Goal: Information Seeking & Learning: Learn about a topic

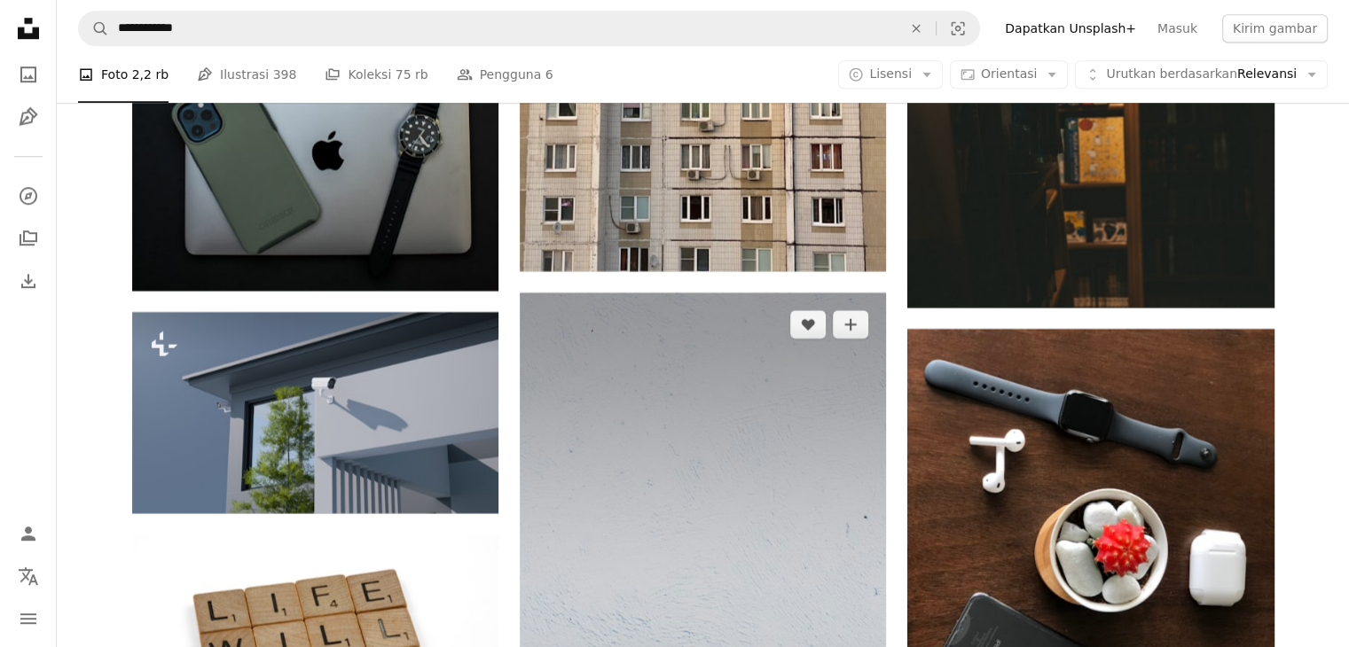
scroll to position [48536, 0]
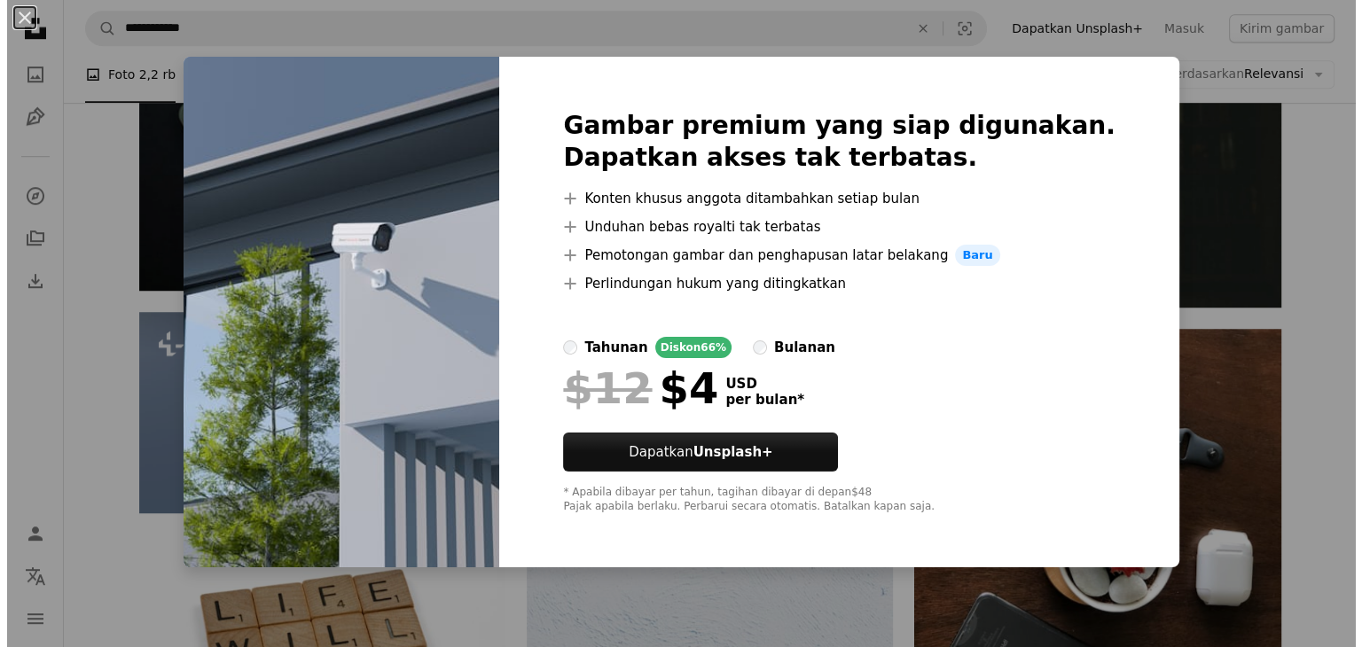
scroll to position [48979, 0]
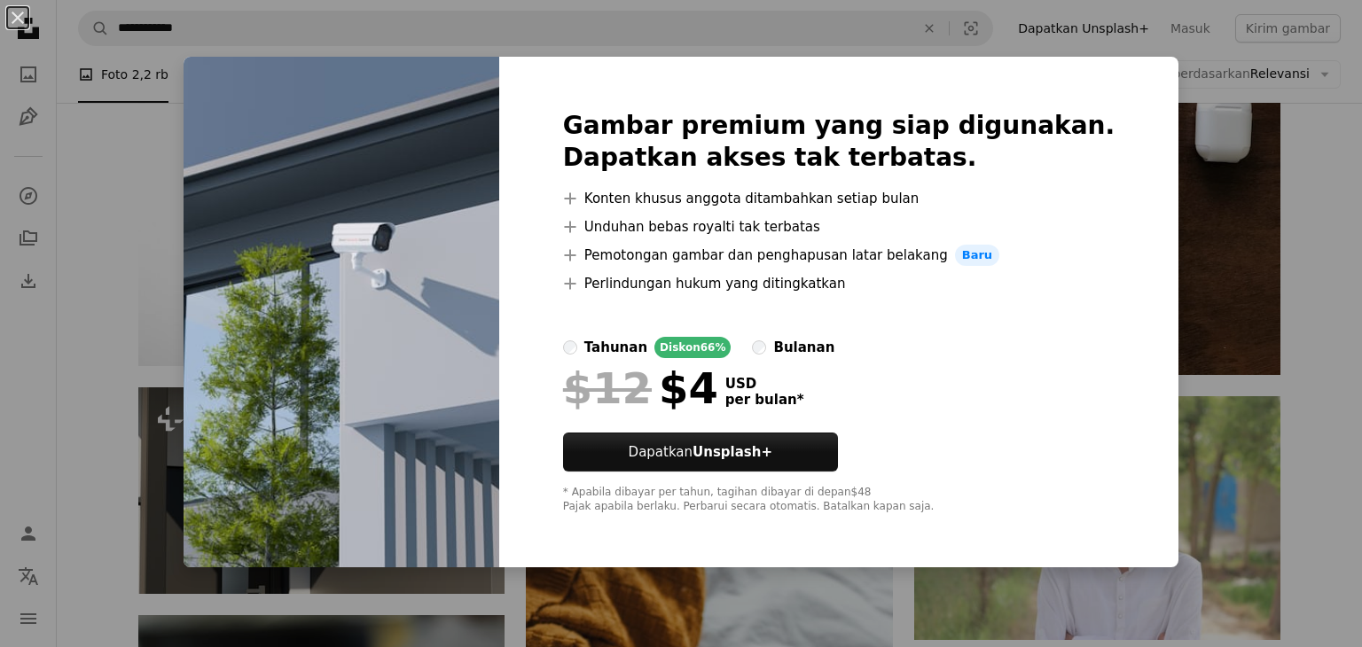
click at [1247, 111] on div "An X shape Gambar premium yang siap digunakan. Dapatkan akses tak terbatas. A p…" at bounding box center [681, 323] width 1362 height 647
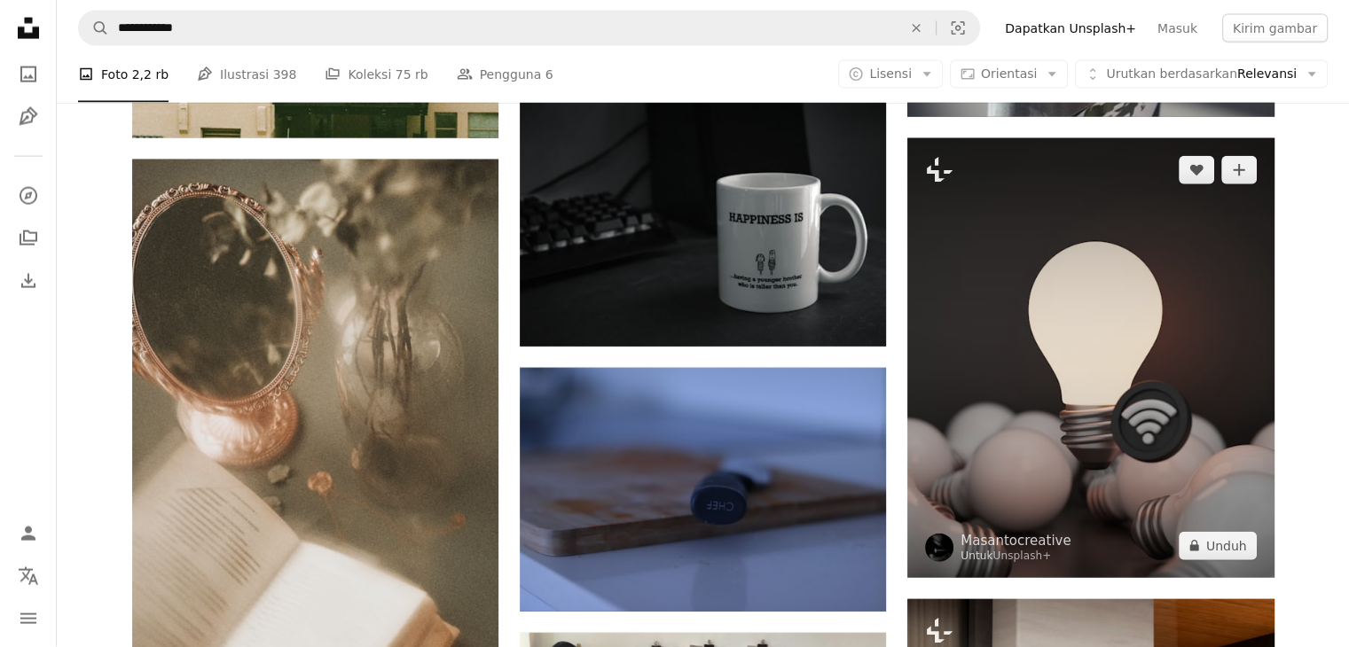
scroll to position [51639, 0]
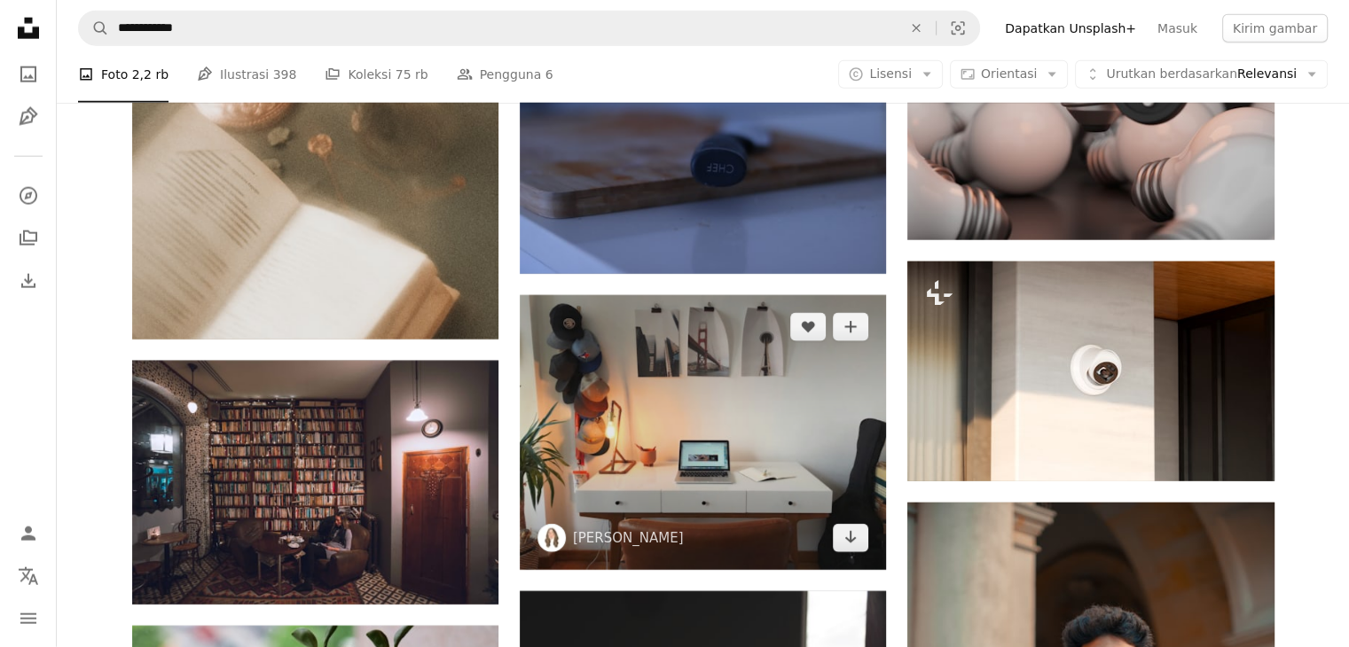
click at [844, 510] on img at bounding box center [703, 432] width 366 height 275
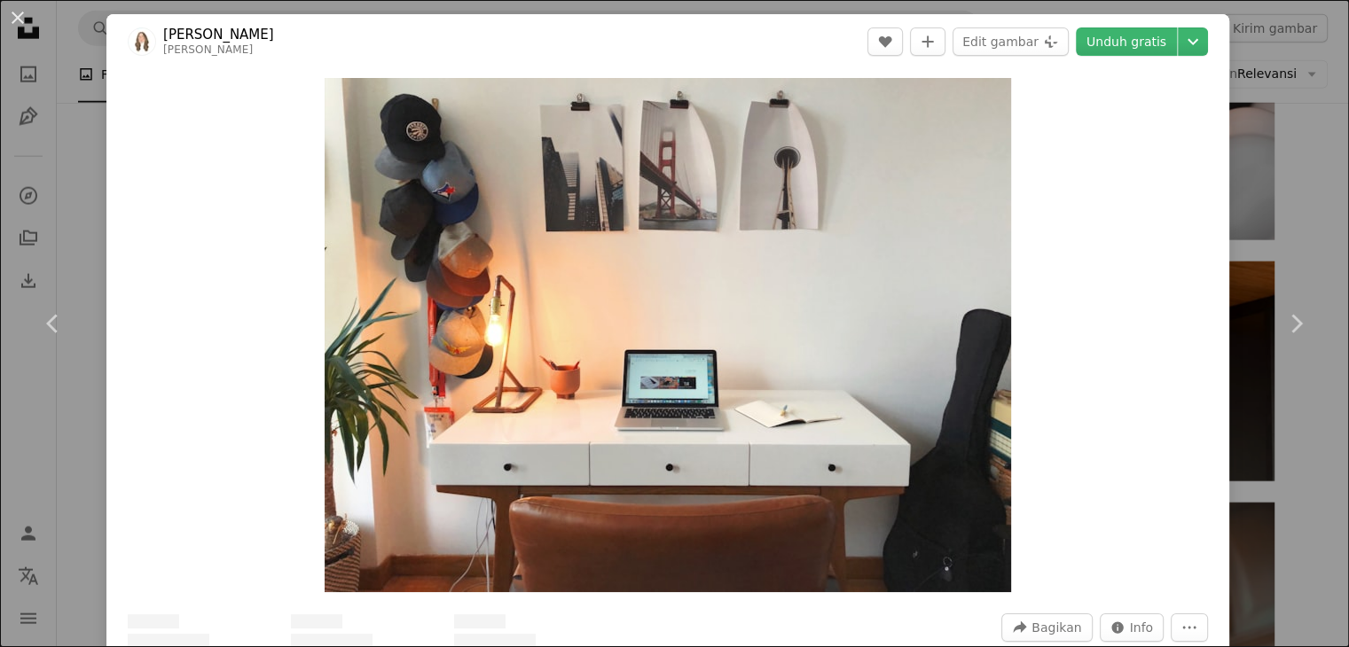
click at [1298, 205] on div "An X shape Chevron left Chevron right [PERSON_NAME] sara_ef A heart A plus sign…" at bounding box center [674, 323] width 1349 height 647
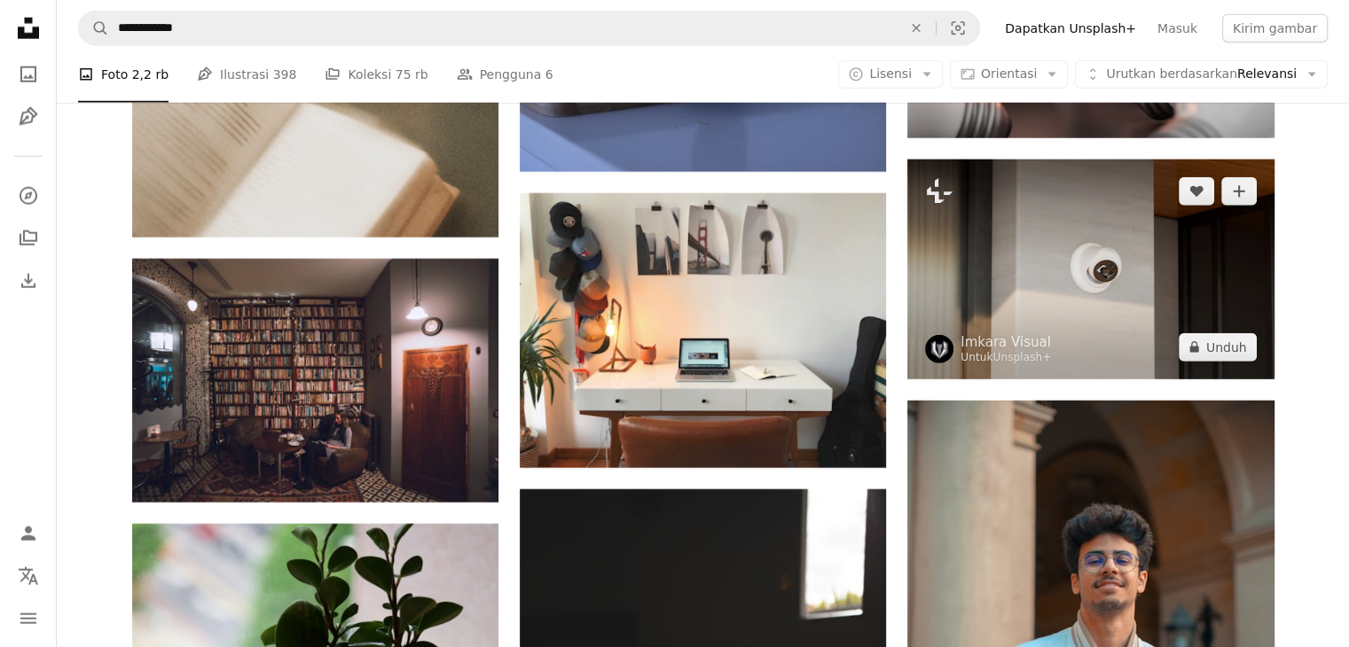
scroll to position [51816, 0]
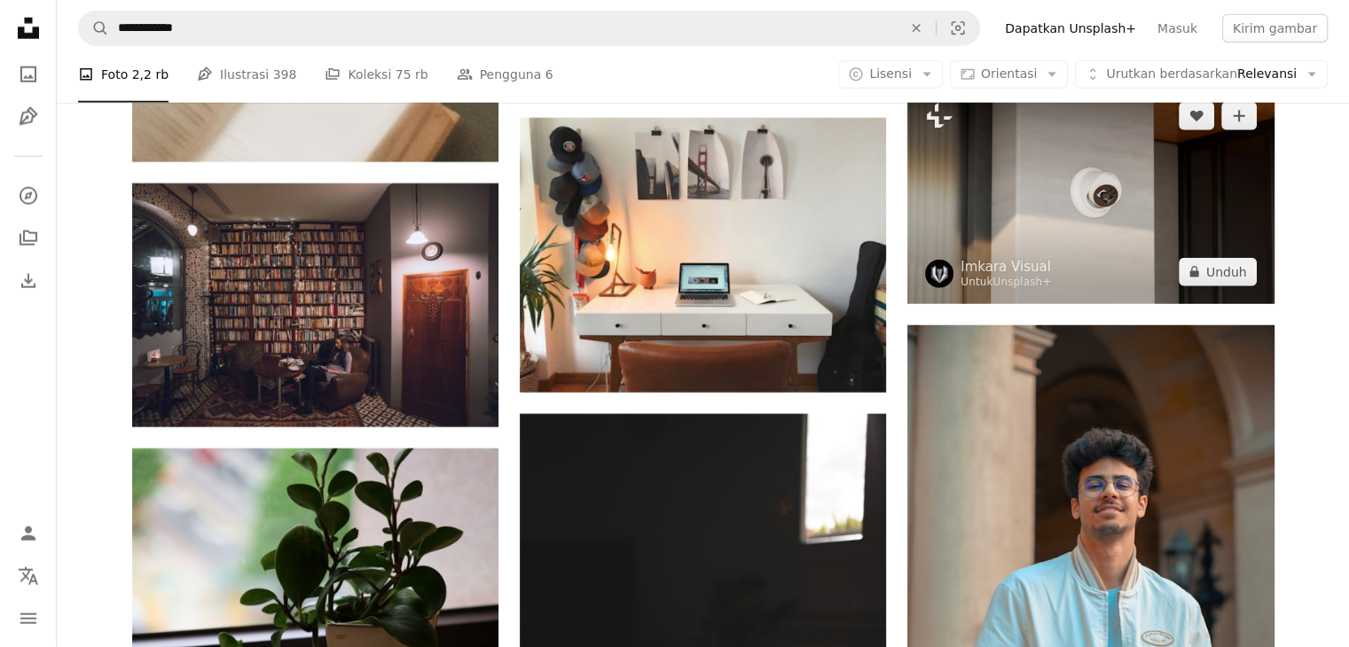
click at [1073, 216] on img at bounding box center [1090, 194] width 366 height 220
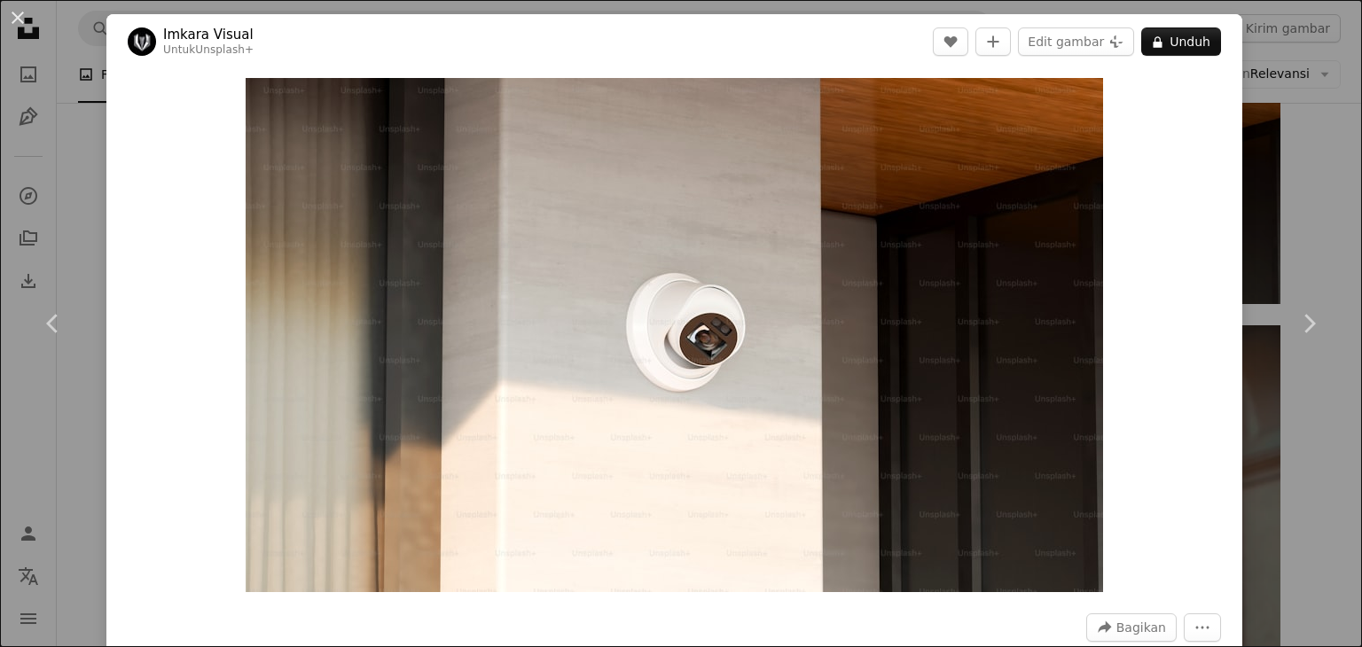
click at [1294, 217] on div "An X shape Chevron left Chevron right Imkara Visual Untuk Unsplash+ A heart A p…" at bounding box center [681, 323] width 1362 height 647
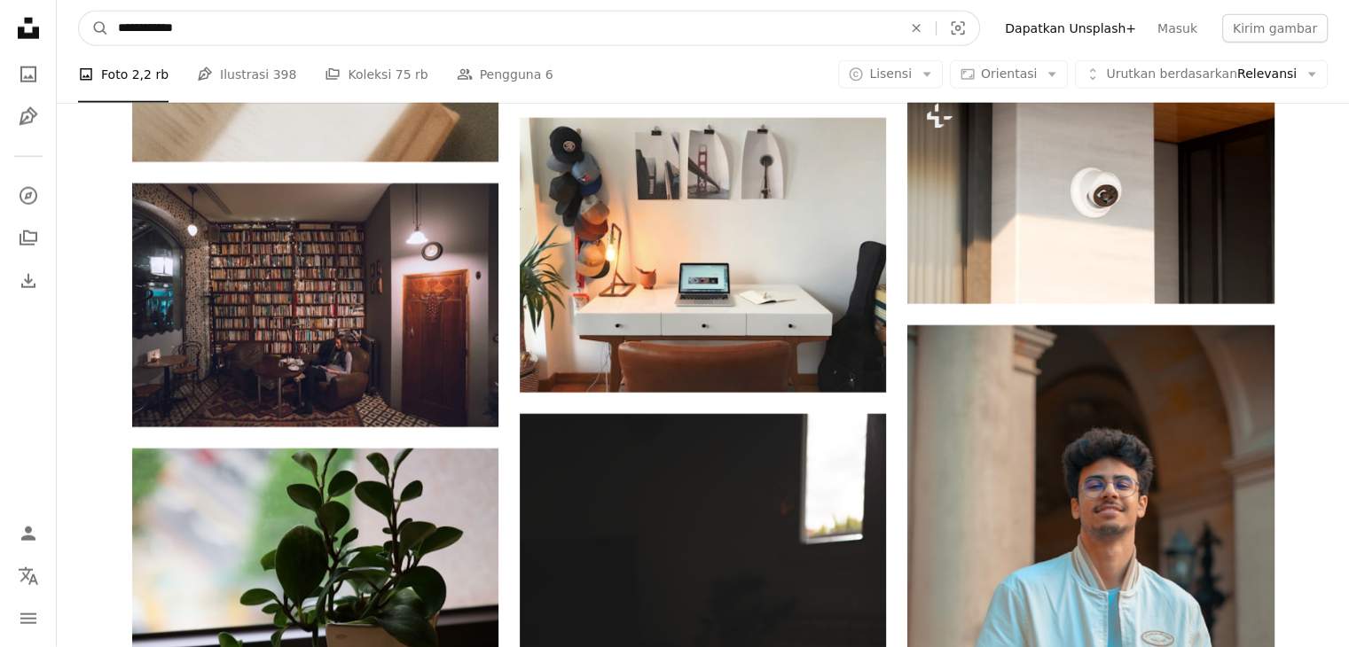
click at [206, 25] on input "**********" at bounding box center [502, 29] width 787 height 34
type input "**********"
click button "A magnifying glass" at bounding box center [94, 29] width 30 height 34
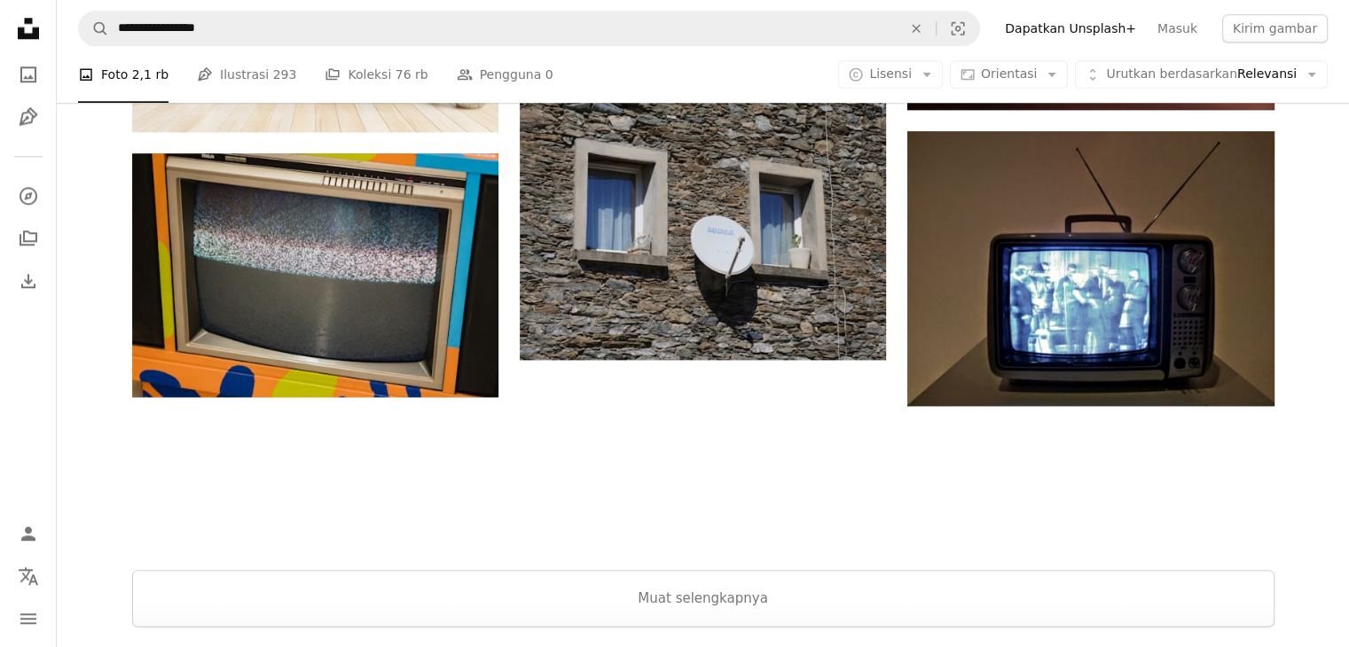
scroll to position [2123, 0]
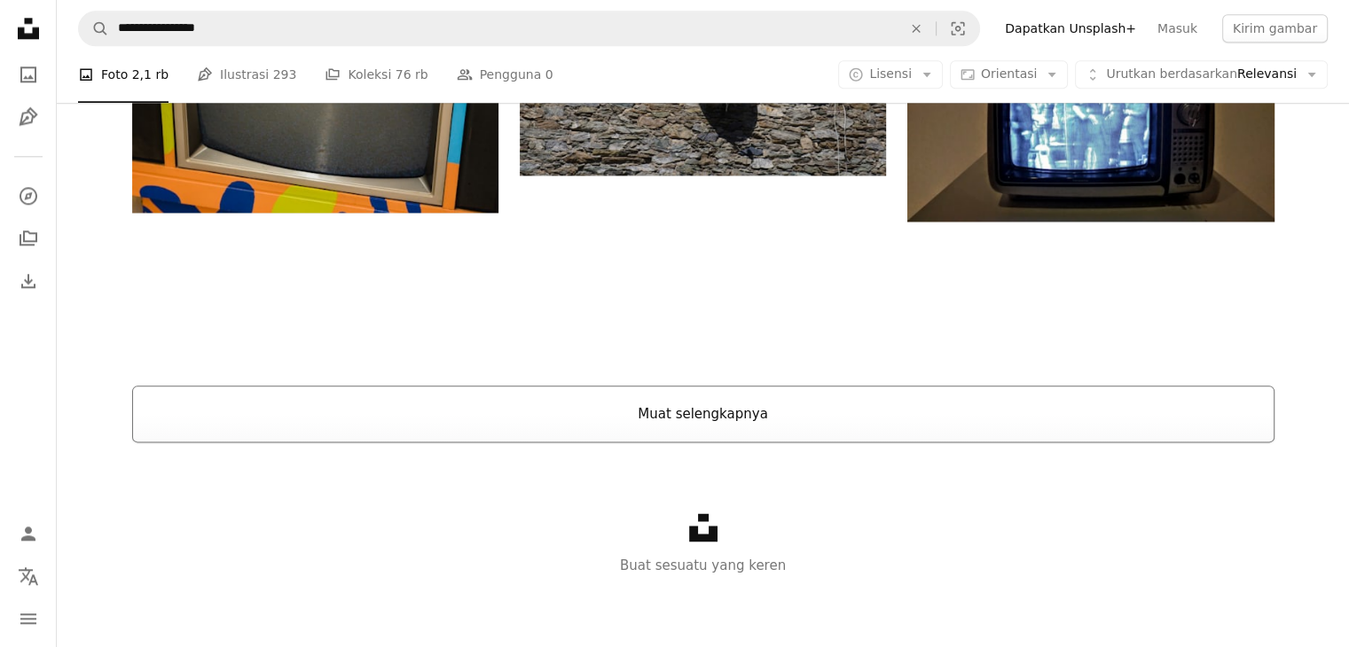
click at [819, 405] on button "Muat selengkapnya" at bounding box center [703, 414] width 1142 height 57
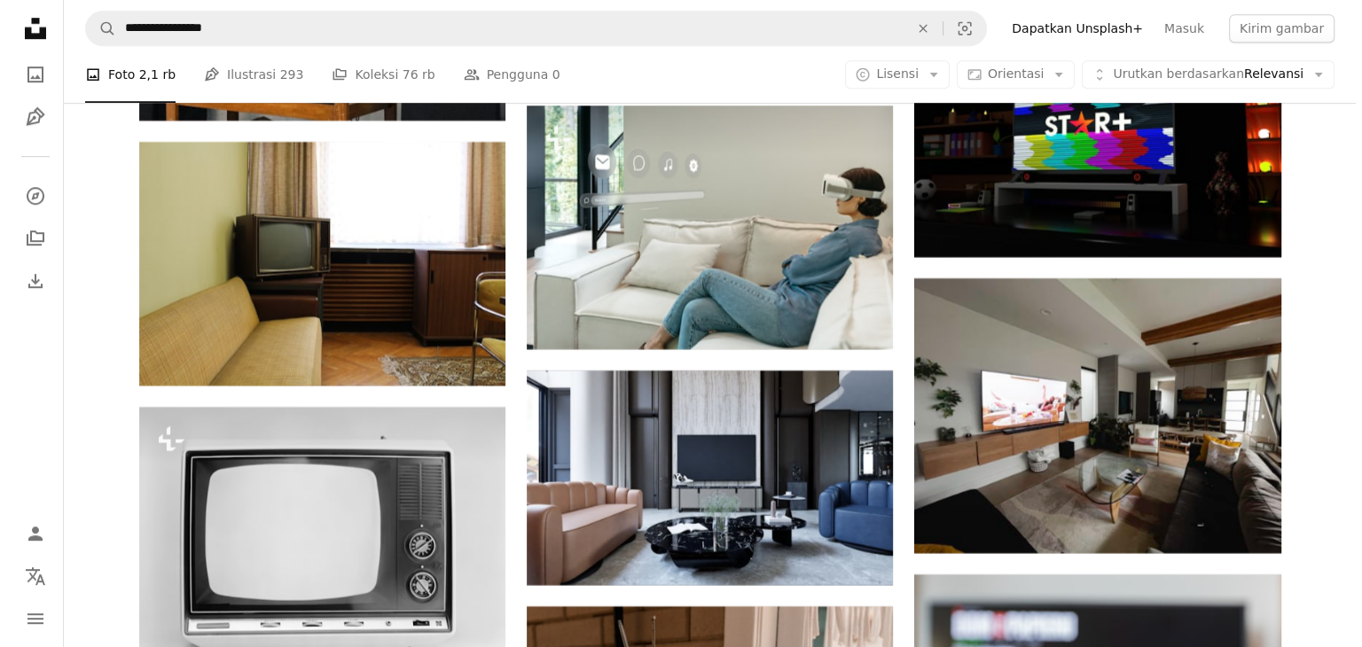
scroll to position [8064, 0]
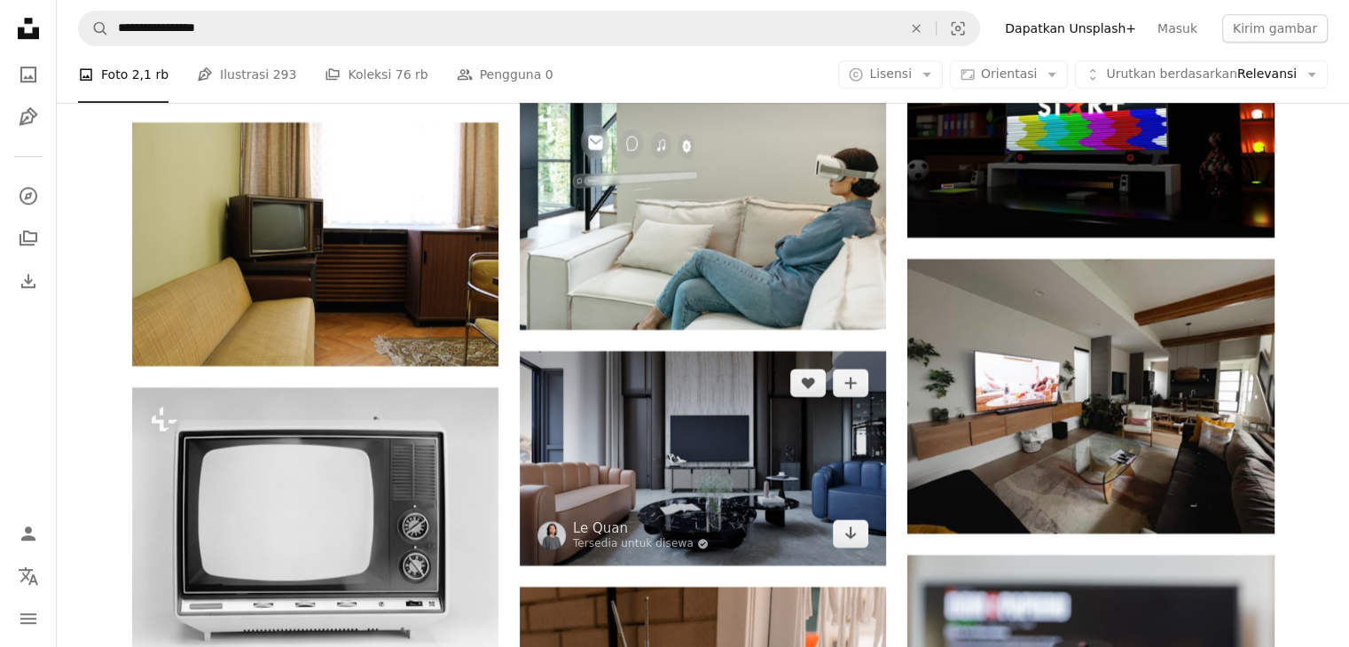
click at [754, 455] on img at bounding box center [703, 458] width 366 height 214
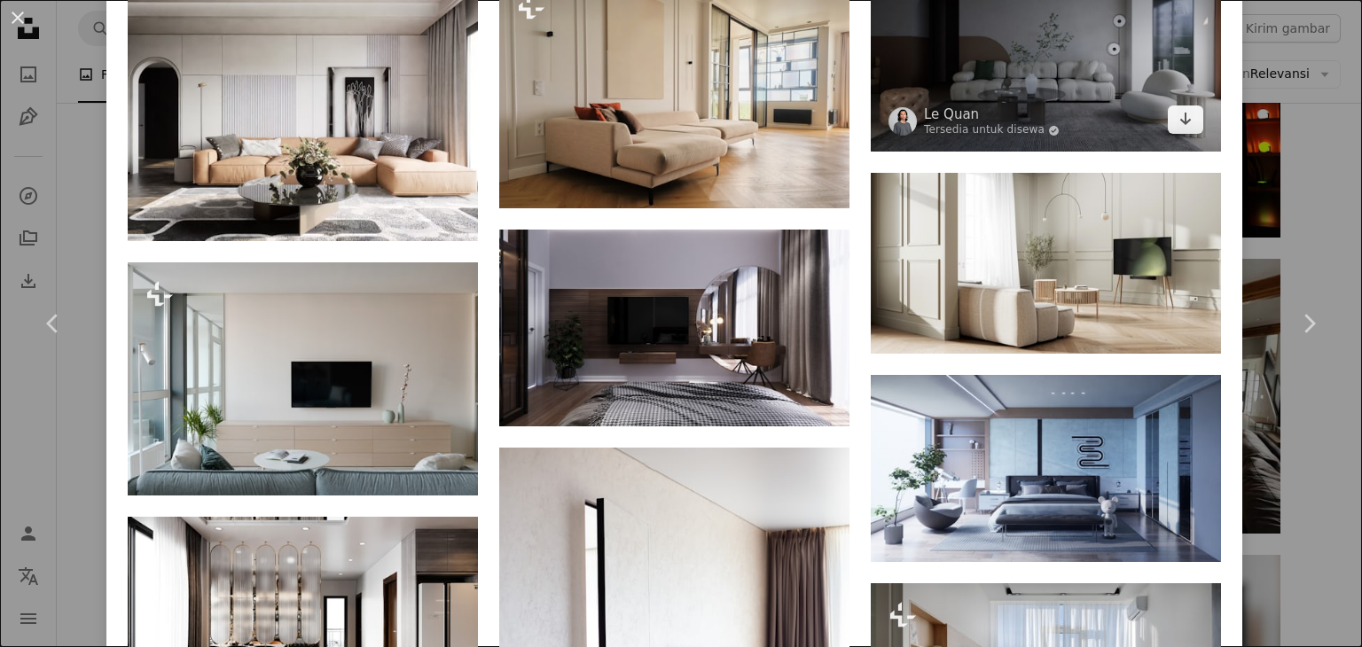
scroll to position [1507, 0]
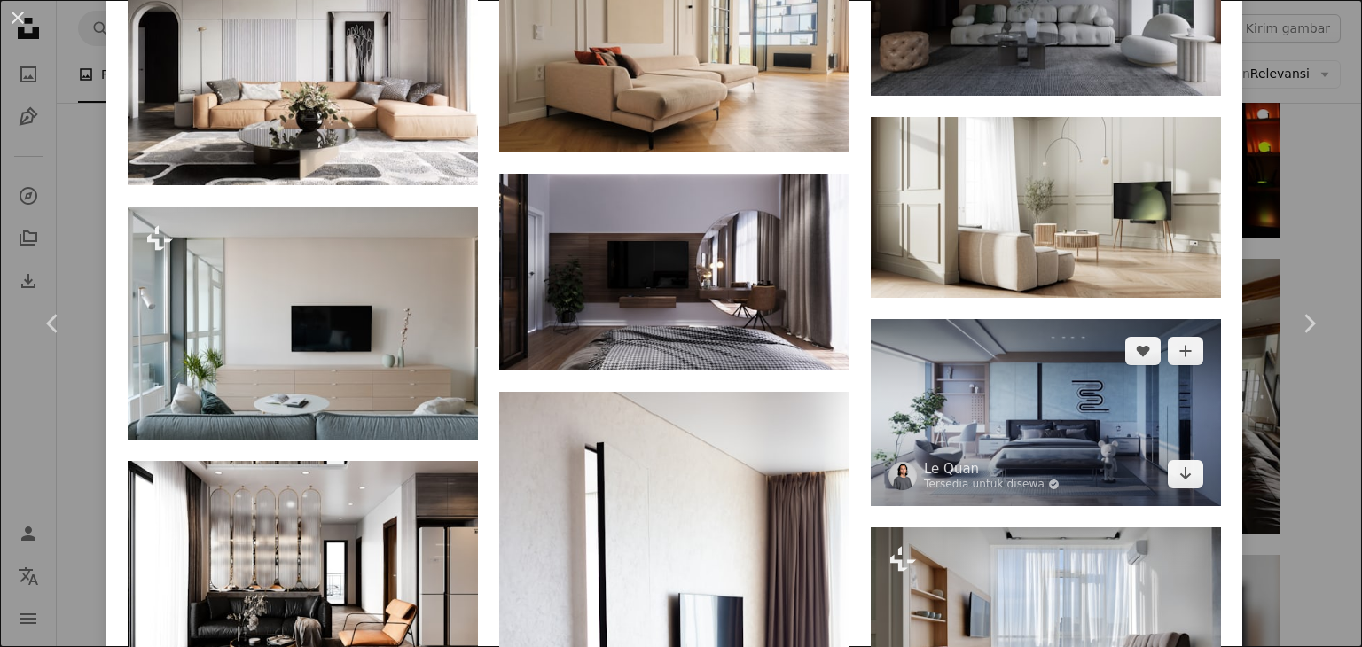
click at [1138, 402] on img at bounding box center [1046, 412] width 350 height 187
